Goal: Task Accomplishment & Management: Use online tool/utility

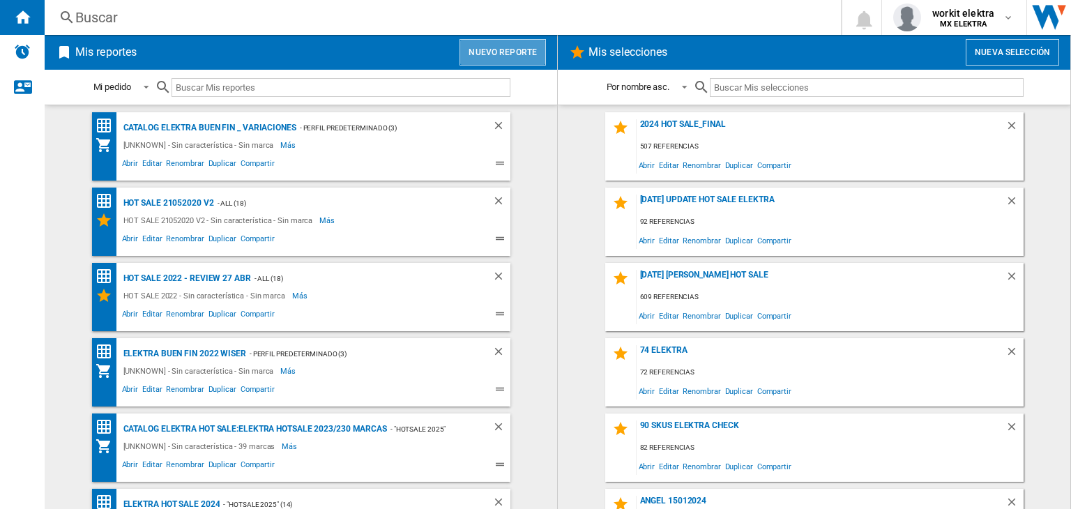
click at [524, 39] on button "Nuevo reporte" at bounding box center [503, 52] width 86 height 26
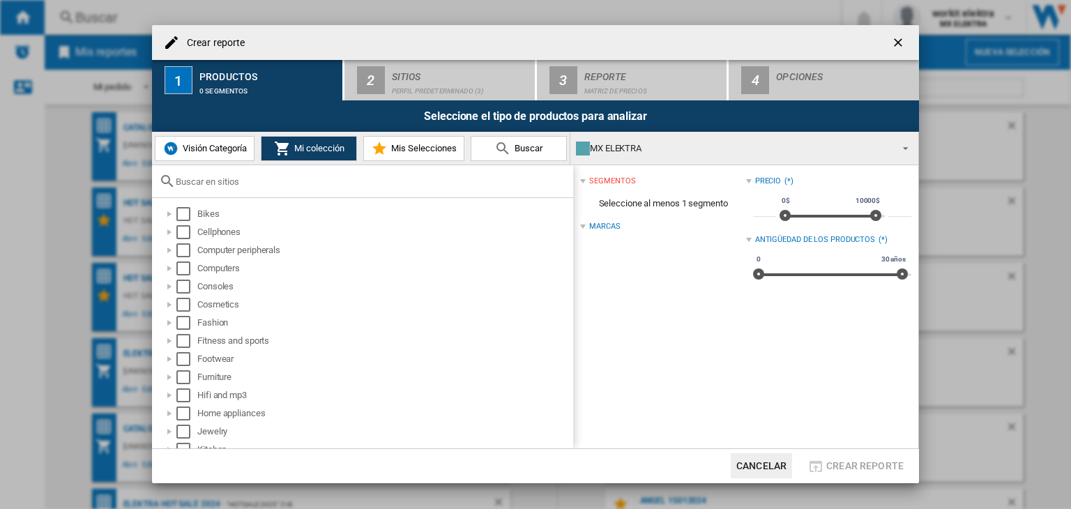
click at [883, 33] on div "Crear reporte" at bounding box center [535, 42] width 767 height 35
click at [895, 40] on ng-md-icon "getI18NText('BUTTONS.CLOSE_DIALOG')" at bounding box center [899, 44] width 17 height 17
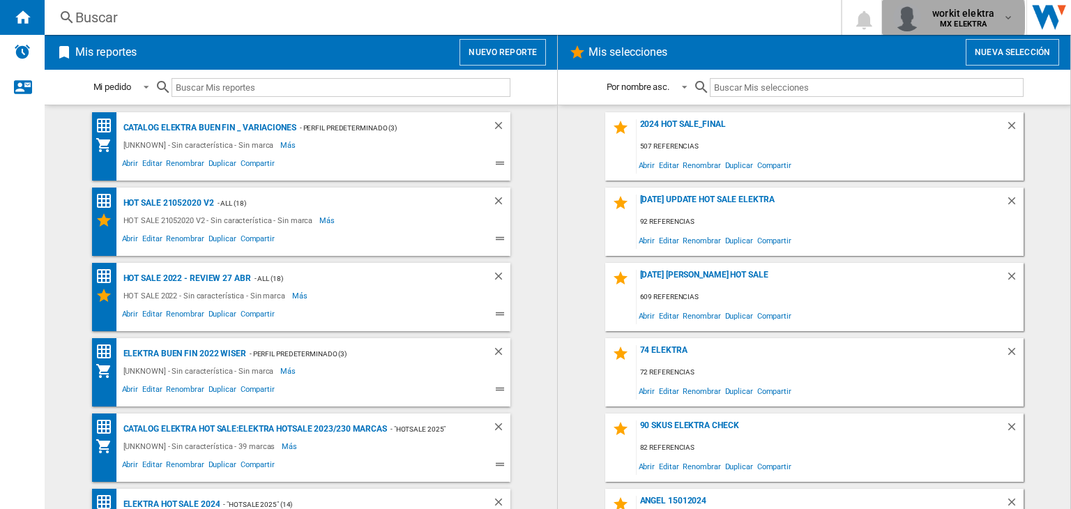
click at [942, 18] on span "workit elektra" at bounding box center [963, 13] width 62 height 14
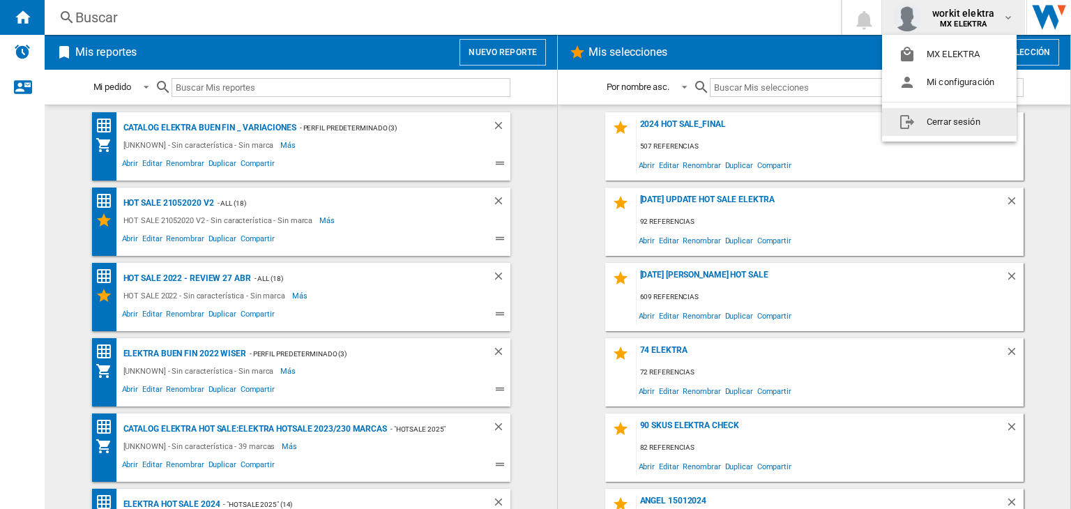
click at [932, 135] on button "Cerrar sesión" at bounding box center [949, 122] width 135 height 28
